Goal: Use online tool/utility: Utilize a website feature to perform a specific function

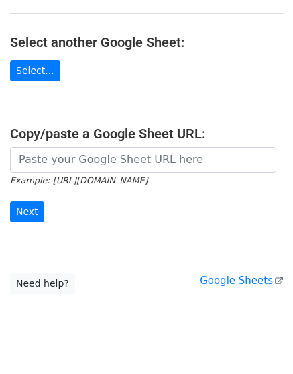
scroll to position [224, 0]
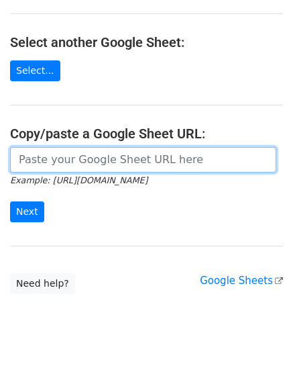
click at [106, 163] on input "url" at bounding box center [143, 160] width 267 height 26
paste input "https://docs.google.com/spreadsheets/d/1Yj3UhT_SIexmP191eVAYmkgBB0KpB6RT3AaLoAc…"
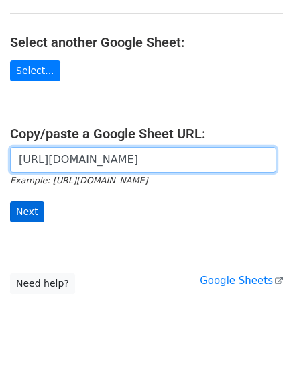
scroll to position [0, 289]
type input "https://docs.google.com/spreadsheets/d/1Yj3UhT_SIexmP191eVAYmkgBB0KpB6RT3AaLoAc…"
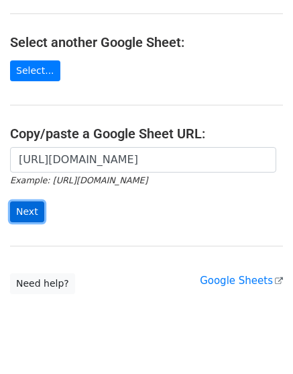
click at [35, 208] on input "Next" at bounding box center [27, 211] width 34 height 21
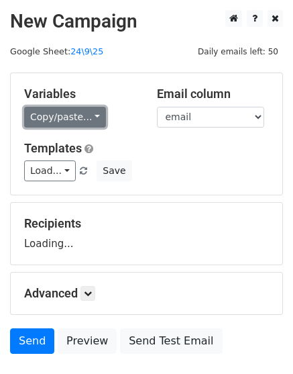
click at [64, 117] on link "Copy/paste..." at bounding box center [65, 117] width 82 height 21
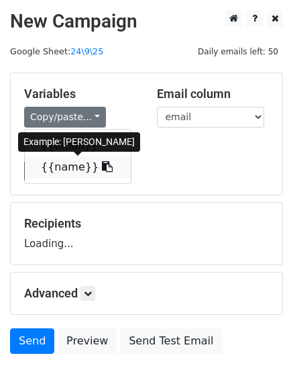
click at [78, 170] on link "{{name}}" at bounding box center [78, 166] width 106 height 21
